Goal: Information Seeking & Learning: Learn about a topic

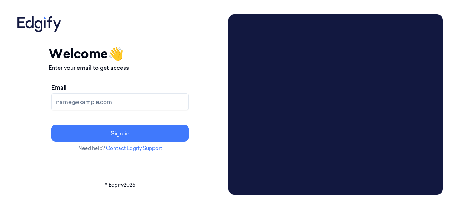
click at [94, 97] on input "Email" at bounding box center [119, 101] width 137 height 17
type input "[PERSON_NAME][EMAIL_ADDRESS][DOMAIN_NAME]"
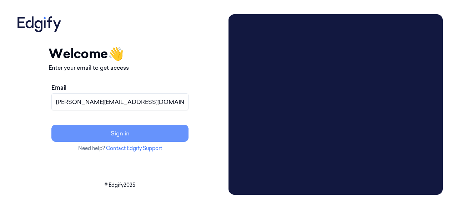
click at [131, 134] on button "Sign in" at bounding box center [119, 133] width 137 height 17
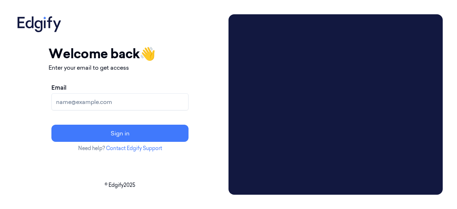
click at [100, 108] on input "Email" at bounding box center [119, 101] width 137 height 17
type input "[PERSON_NAME][EMAIL_ADDRESS][DOMAIN_NAME]"
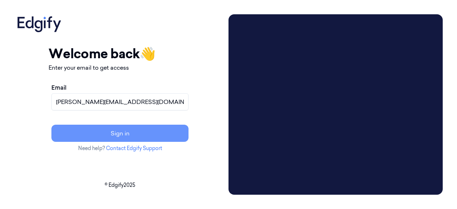
click at [134, 134] on button "Sign in" at bounding box center [119, 133] width 137 height 17
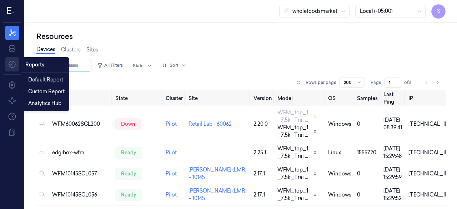
click at [18, 63] on html "S Resources Data Reports Reports Settings About Support Documentation wholefood…" at bounding box center [228, 131] width 457 height 262
click at [46, 92] on span "Custom Report" at bounding box center [46, 92] width 36 height 8
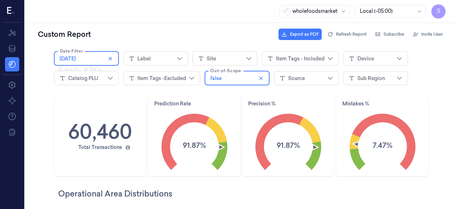
scroll to position [115, 111]
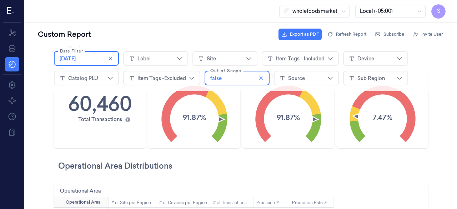
click at [377, 109] on icon "7.47%" at bounding box center [383, 113] width 92 height 63
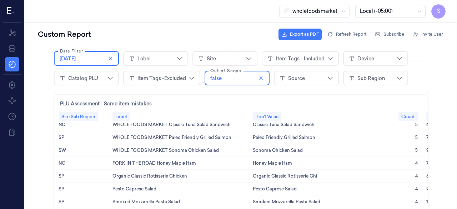
scroll to position [727, 0]
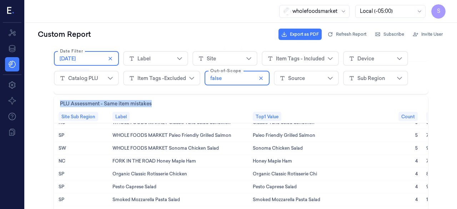
drag, startPoint x: 160, startPoint y: 101, endPoint x: 48, endPoint y: 103, distance: 111.8
copy div "Edgify KPI's 60,460 Total Transactions Prediction Rate 91.87% Precision % 91.87…"
click at [179, 104] on div "PLU Assessment - Same item mistakes" at bounding box center [241, 103] width 362 height 8
drag, startPoint x: 156, startPoint y: 103, endPoint x: 61, endPoint y: 100, distance: 95.1
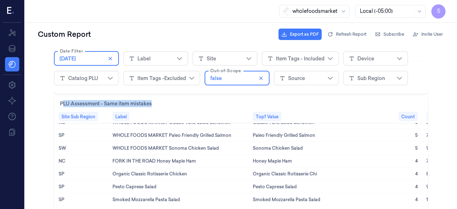
click at [61, 100] on div "PLU Assessment - Same item mistakes" at bounding box center [241, 103] width 362 height 8
copy div "LU Assessment - Same item mistakes"
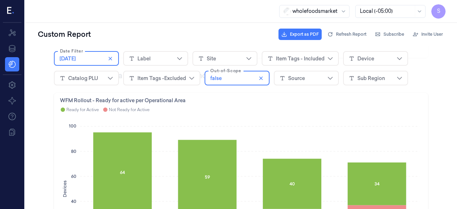
scroll to position [325, 0]
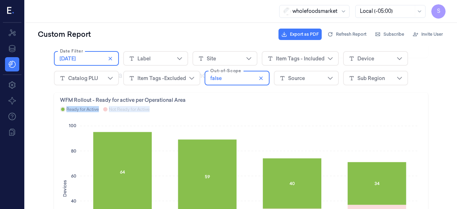
drag, startPoint x: 148, startPoint y: 108, endPoint x: 58, endPoint y: 109, distance: 89.7
click at [60, 109] on div "Ready for Active Not Ready for Active" at bounding box center [241, 109] width 362 height 8
click at [56, 97] on div "WFM Rollout - Ready for active per Operational Area Ready for Active Not Ready …" at bounding box center [241, 182] width 374 height 178
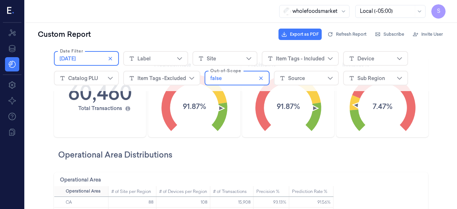
scroll to position [96, 0]
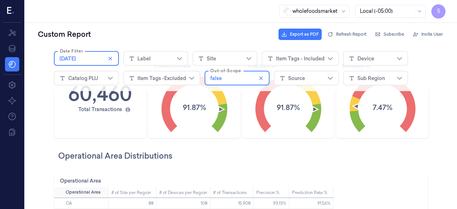
click at [159, 60] on div "Label" at bounding box center [156, 58] width 54 height 11
click at [209, 55] on div "Site" at bounding box center [211, 58] width 9 height 7
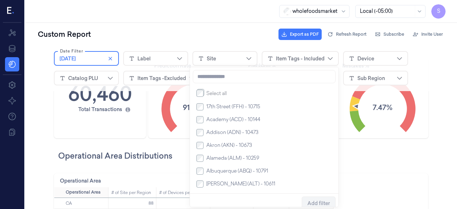
click at [293, 62] on div "Item Tags - Included" at bounding box center [300, 58] width 49 height 7
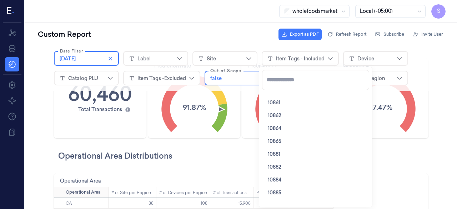
scroll to position [782, 0]
click at [299, 131] on div "10864" at bounding box center [315, 127] width 101 height 13
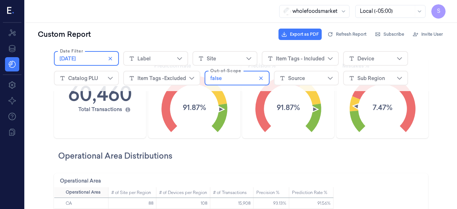
click at [396, 140] on div "Operational Area Distributions" at bounding box center [241, 155] width 374 height 31
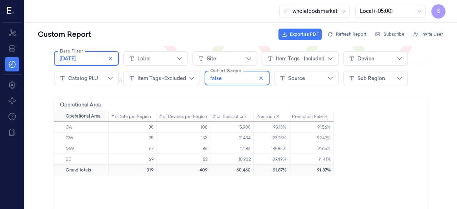
scroll to position [165, 0]
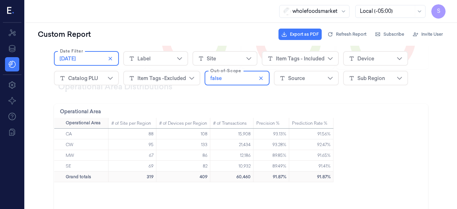
click at [276, 61] on div "Item Tags - Included" at bounding box center [300, 58] width 49 height 7
click at [358, 59] on div "Device" at bounding box center [366, 58] width 17 height 7
click at [231, 58] on div "Site" at bounding box center [225, 58] width 54 height 11
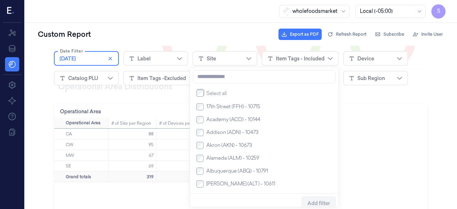
click at [231, 58] on div "Site" at bounding box center [225, 58] width 54 height 11
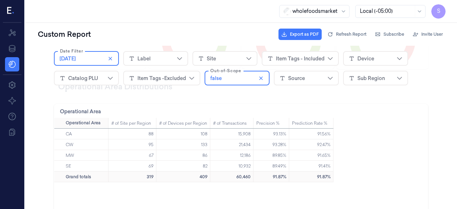
click at [231, 58] on div "Site" at bounding box center [225, 58] width 54 height 11
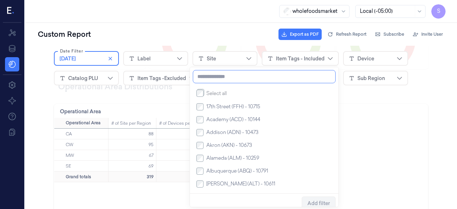
click at [212, 80] on input at bounding box center [264, 76] width 143 height 13
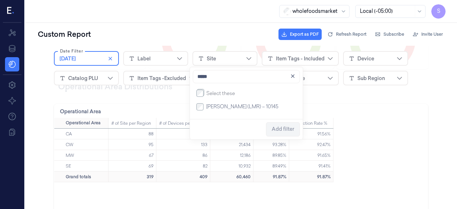
type input "*****"
click at [204, 107] on label "[PERSON_NAME] (LMR) – 10145" at bounding box center [241, 107] width 75 height 6
click at [282, 130] on span "Add filter" at bounding box center [283, 129] width 23 height 6
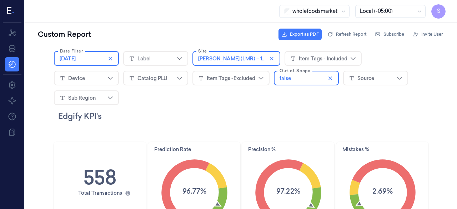
scroll to position [0, 0]
click at [293, 54] on div "Item Tags - Included" at bounding box center [323, 58] width 66 height 11
click at [113, 73] on div "Device" at bounding box center [87, 78] width 54 height 11
click at [349, 79] on div "Source" at bounding box center [376, 78] width 54 height 11
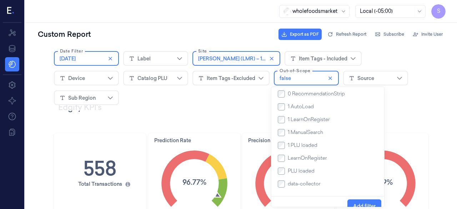
scroll to position [41, 0]
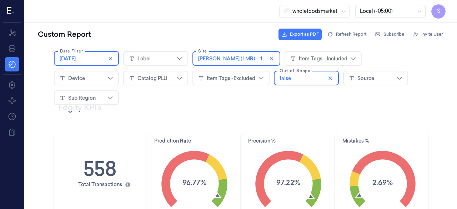
click at [179, 96] on div "Edgify KPI's" at bounding box center [241, 107] width 374 height 47
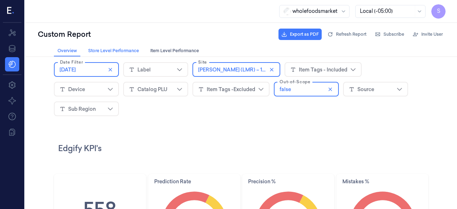
click at [120, 52] on span "Store Level Performance Store Level Performance" at bounding box center [113, 50] width 55 height 7
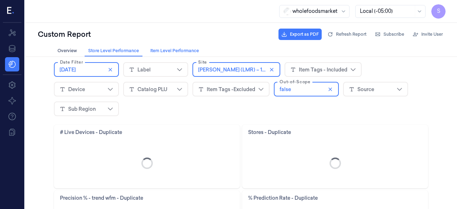
click at [165, 51] on span "Item Level Performance Item Level Performance" at bounding box center [174, 50] width 53 height 7
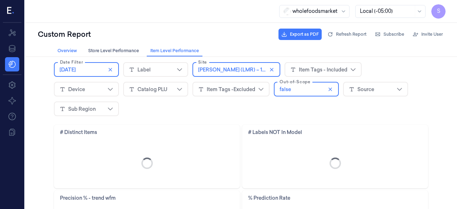
click at [69, 50] on span "Overview Overview" at bounding box center [67, 50] width 24 height 7
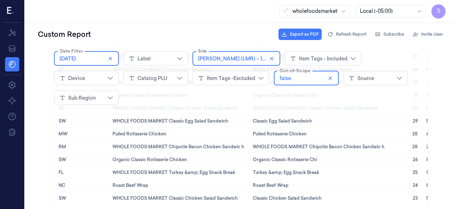
scroll to position [28, 0]
click at [96, 94] on div "Sub Region" at bounding box center [82, 97] width 28 height 7
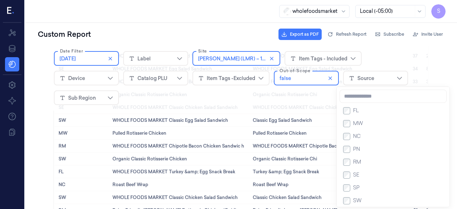
scroll to position [0, 0]
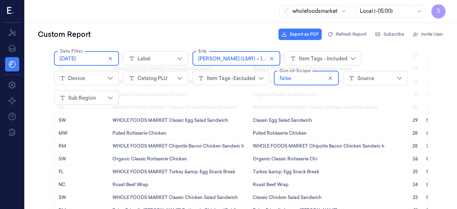
click at [138, 81] on div "Catalog PLU" at bounding box center [153, 78] width 30 height 7
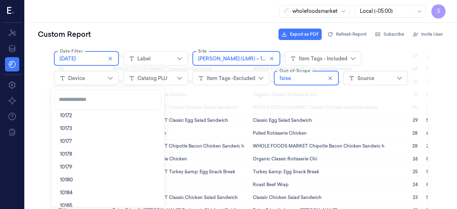
scroll to position [317, 0]
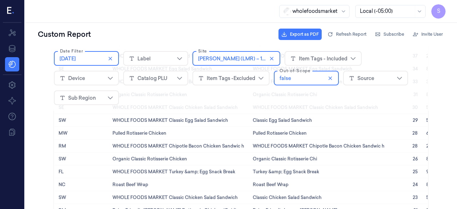
click at [322, 58] on div "Item Tags - Included" at bounding box center [323, 58] width 49 height 7
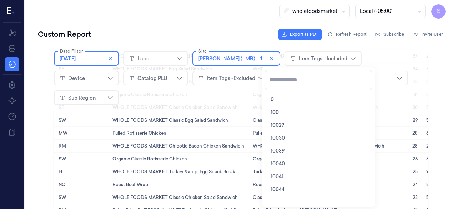
scroll to position [80, 0]
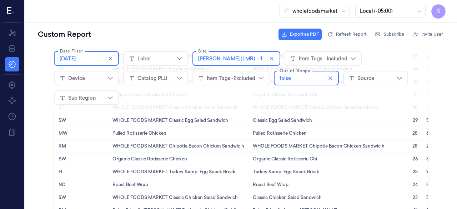
click at [177, 80] on icon "chevrondown icon" at bounding box center [180, 78] width 6 height 6
click at [226, 140] on div "WHOLE FOODS MARKET Chipotle Bacon Chicken Sandwic h" at bounding box center [178, 146] width 140 height 13
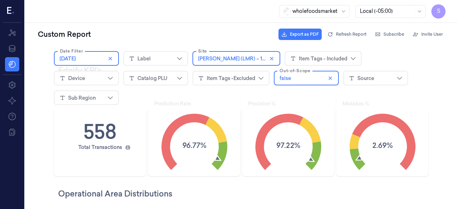
scroll to position [76, 0]
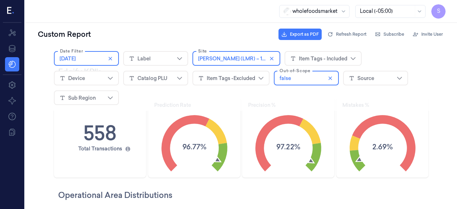
click at [129, 53] on div "Label" at bounding box center [156, 58] width 54 height 11
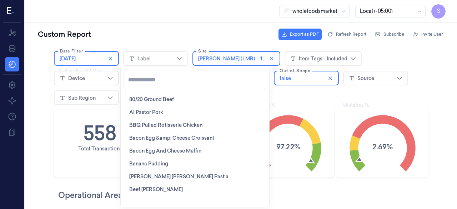
click at [180, 126] on span "BBQ Pulled Rotisserie Chicken" at bounding box center [165, 124] width 73 height 7
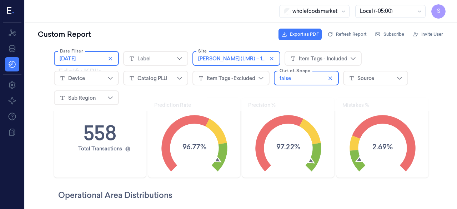
click at [330, 189] on h2 "Operational Area Distributions" at bounding box center [243, 194] width 370 height 11
click at [161, 56] on div "Label" at bounding box center [156, 58] width 54 height 11
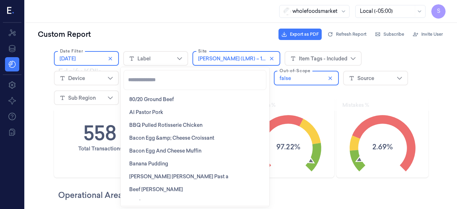
click at [164, 107] on div "Al Pastor Pork" at bounding box center [194, 112] width 137 height 13
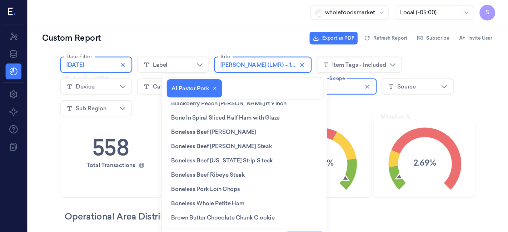
scroll to position [114, 110]
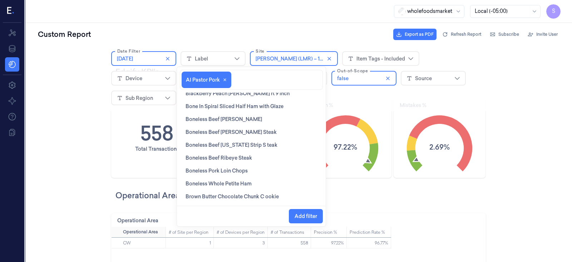
drag, startPoint x: 480, startPoint y: 75, endPoint x: 305, endPoint y: 225, distance: 230.8
click at [305, 209] on div "Add filter" at bounding box center [251, 215] width 149 height 20
click at [304, 209] on span "Add filter" at bounding box center [305, 216] width 23 height 6
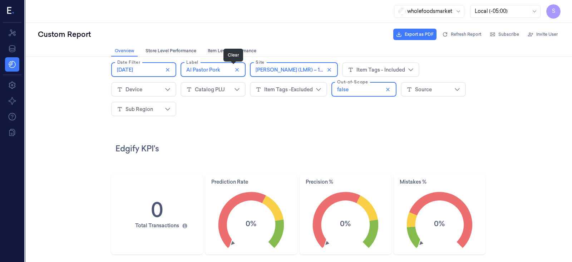
click at [234, 67] on icon "close icon" at bounding box center [237, 70] width 6 height 6
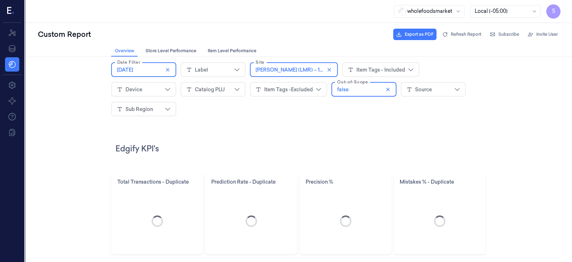
click at [220, 72] on div "Label" at bounding box center [213, 69] width 54 height 11
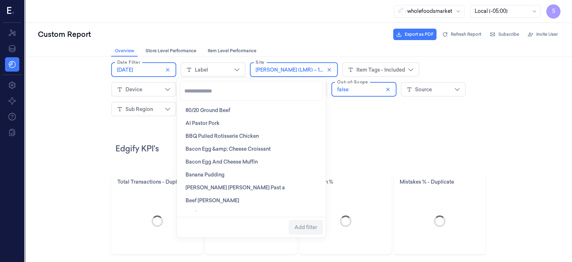
click at [222, 174] on span "Banana Pudding" at bounding box center [204, 174] width 39 height 7
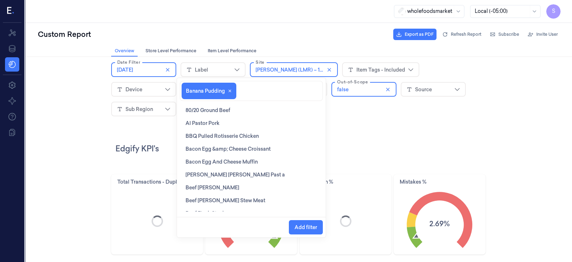
click at [247, 186] on div "Beef [PERSON_NAME]" at bounding box center [251, 187] width 137 height 13
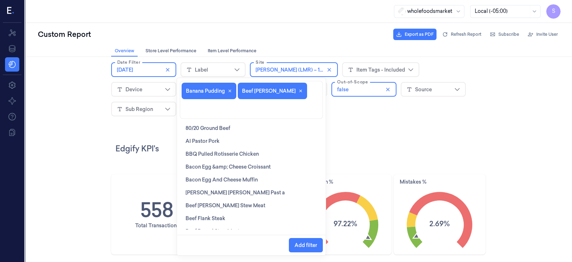
click at [304, 209] on span "Add filter" at bounding box center [305, 245] width 23 height 6
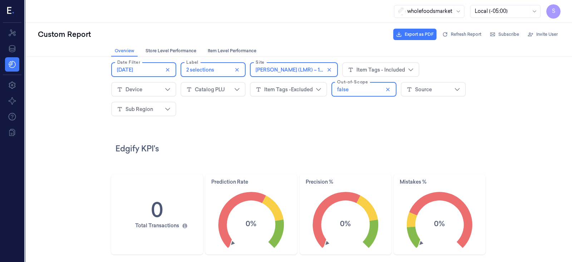
click at [237, 72] on fieldset "Label 2 selections" at bounding box center [212, 69] width 65 height 15
click at [235, 72] on button "Clear" at bounding box center [237, 69] width 9 height 9
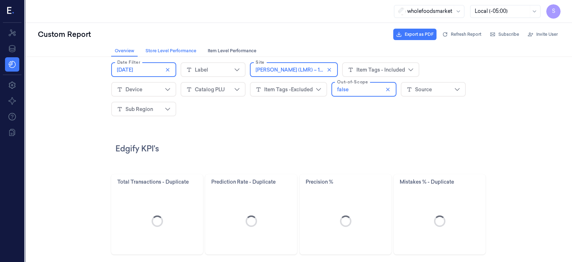
click at [173, 48] on span "Store Level Performance Store Level Performance" at bounding box center [170, 50] width 55 height 7
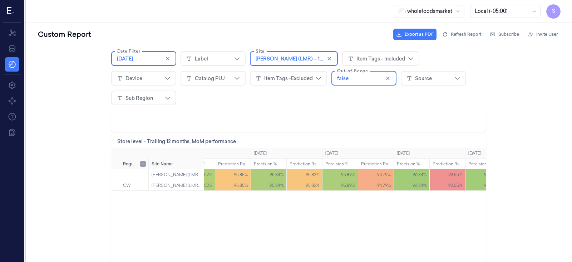
scroll to position [0, 582]
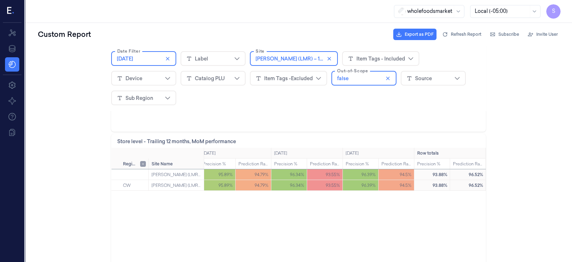
click at [244, 169] on div "94.79%" at bounding box center [253, 174] width 36 height 11
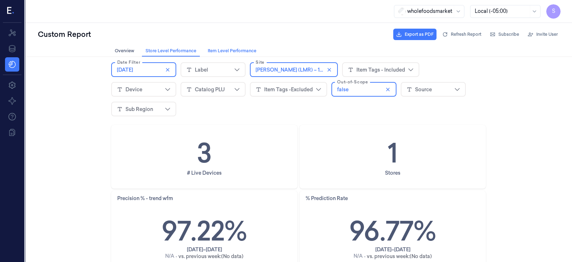
click at [215, 54] on span "Item Level Performance Item Level Performance" at bounding box center [231, 50] width 53 height 7
